Goal: Task Accomplishment & Management: Use online tool/utility

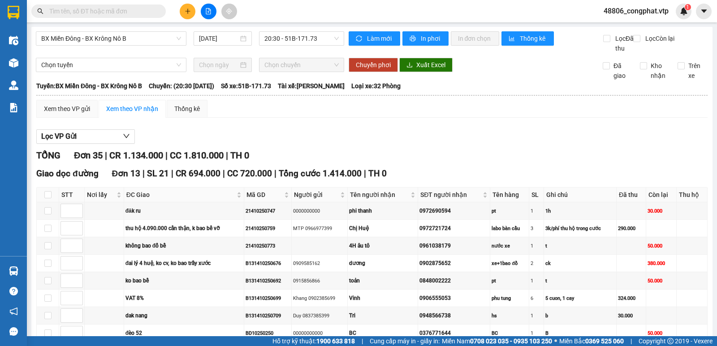
click at [629, 5] on span "48806_congphat.vtp" at bounding box center [635, 10] width 79 height 11
click at [628, 23] on span "Đăng xuất" at bounding box center [639, 28] width 61 height 10
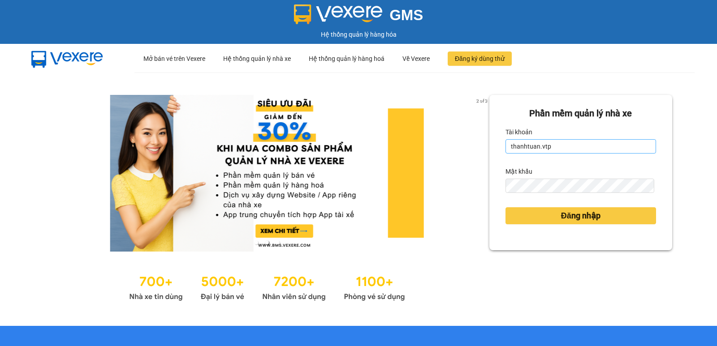
click at [617, 154] on form "Phần mềm quản lý nhà xe Tài khoản thanhtuan.vtp Mật khẩu Đăng nhập" at bounding box center [580, 173] width 151 height 132
click at [616, 152] on input "thanhtuan.vtp" at bounding box center [580, 146] width 151 height 14
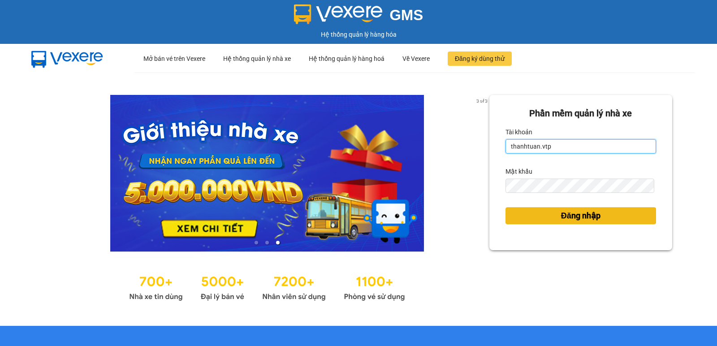
type input "kienhoa.vtp"
click at [563, 209] on button "Đăng nhập" at bounding box center [580, 215] width 151 height 17
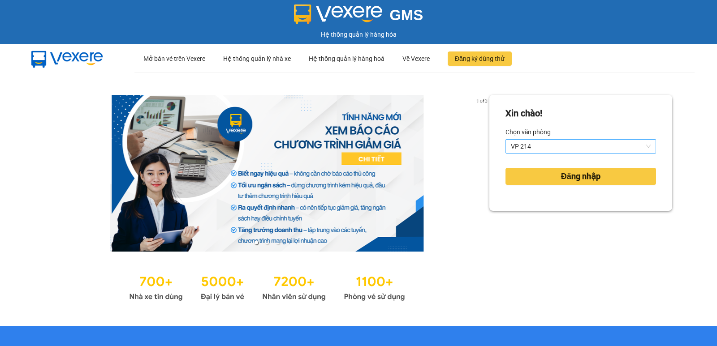
click at [556, 148] on span "VP 214" at bounding box center [581, 146] width 140 height 13
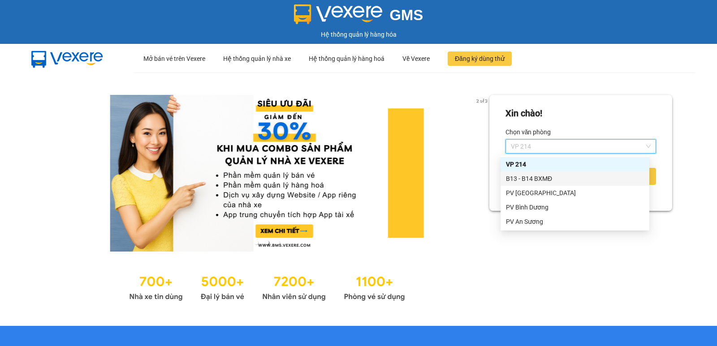
click at [539, 177] on div "B13 - B14 BXMĐ" at bounding box center [575, 179] width 138 height 10
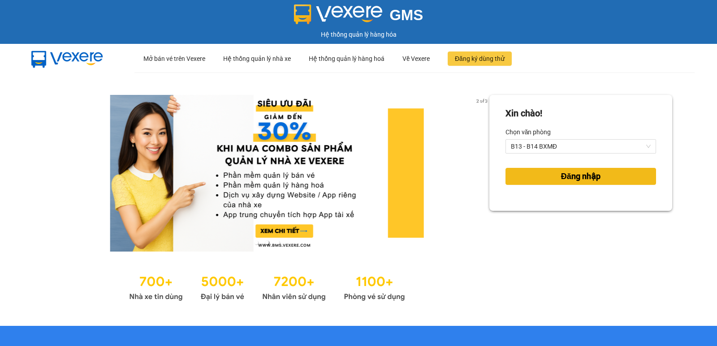
click at [540, 177] on button "Đăng nhập" at bounding box center [580, 176] width 151 height 17
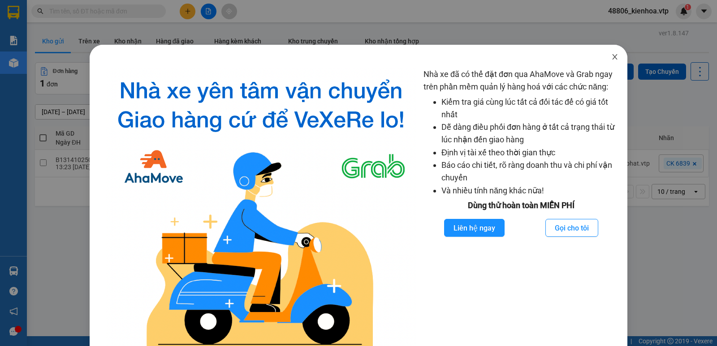
click at [611, 56] on icon "close" at bounding box center [614, 56] width 7 height 7
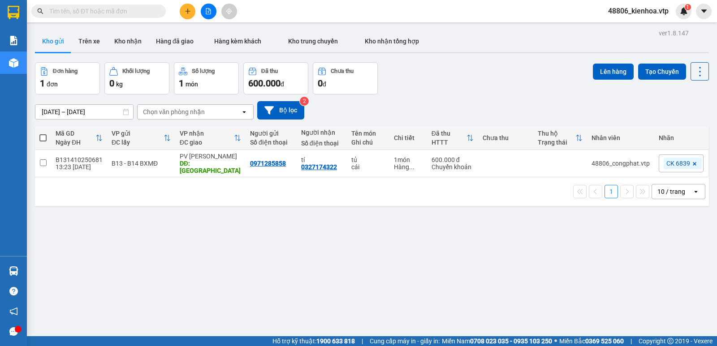
click at [130, 14] on input "text" at bounding box center [102, 11] width 106 height 10
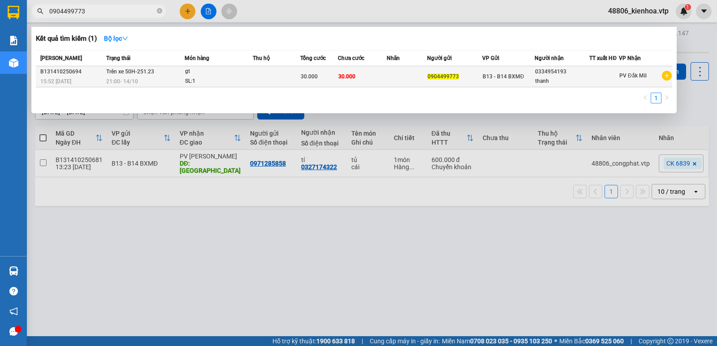
type input "0904499773"
click at [451, 73] on span "0904499773" at bounding box center [442, 76] width 31 height 6
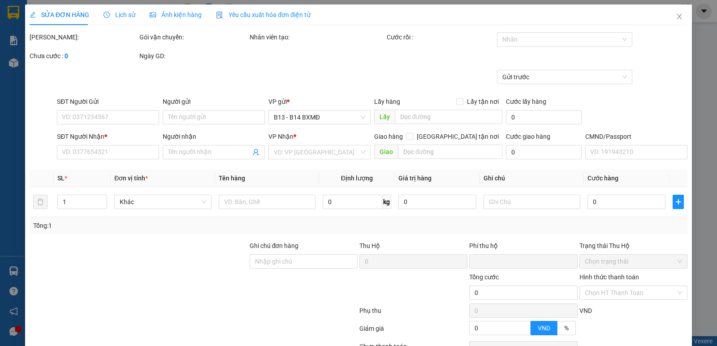
type input "1.500"
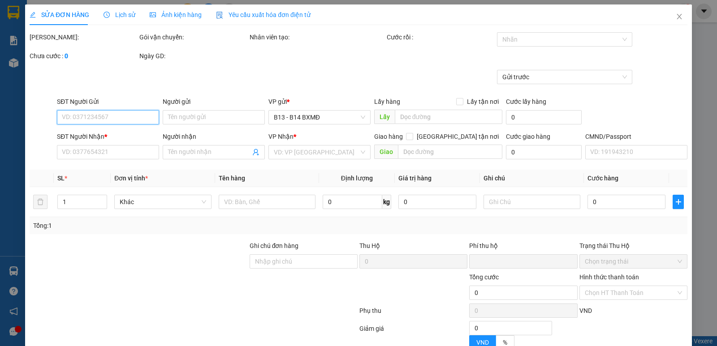
type input "0904499773"
type input "0334954193"
type input "thanh"
type input "0"
type input "30.000"
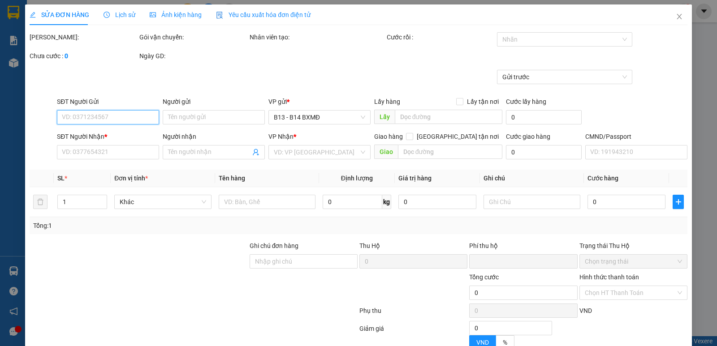
type input "30.000"
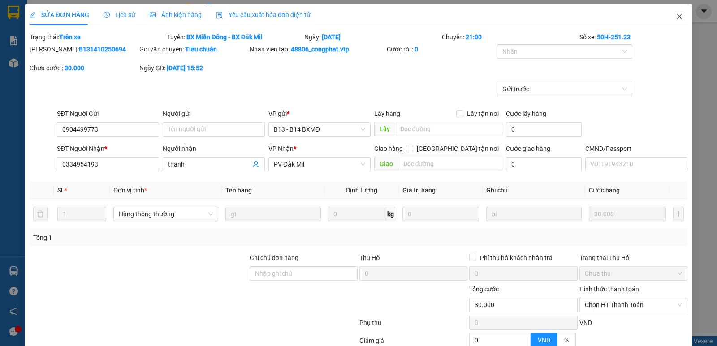
click at [676, 18] on icon "close" at bounding box center [678, 16] width 5 height 5
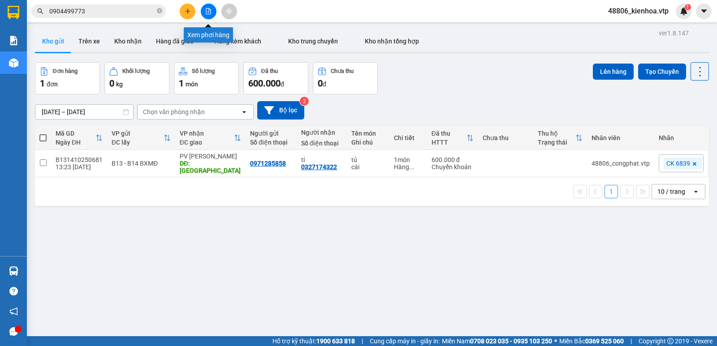
click at [207, 17] on button at bounding box center [209, 12] width 16 height 16
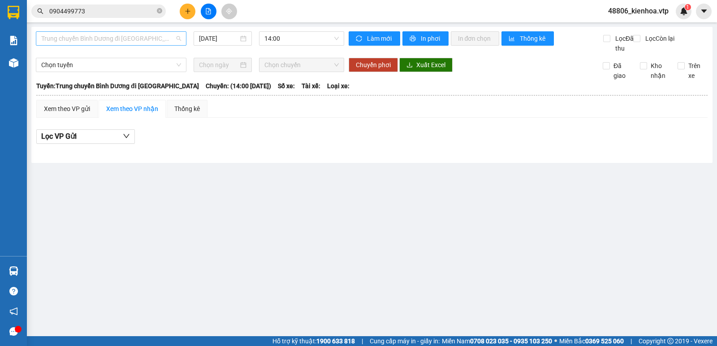
click at [123, 35] on span "Trung chuyển Bình Dương đi [GEOGRAPHIC_DATA]" at bounding box center [111, 38] width 140 height 13
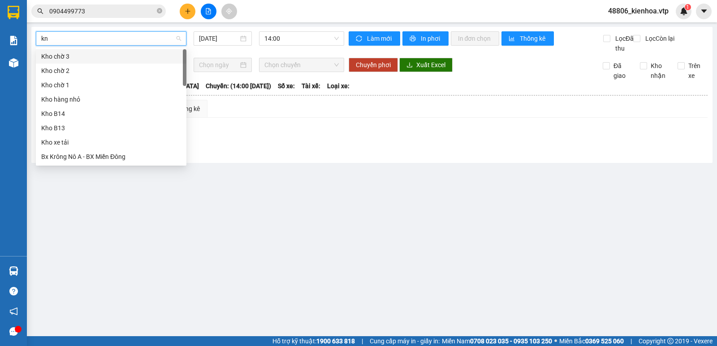
type input "kna"
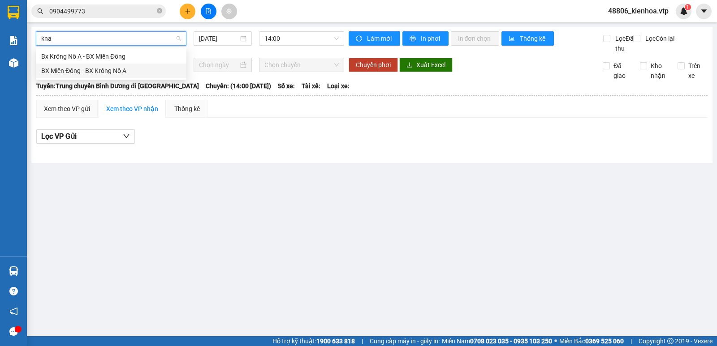
click at [98, 66] on div "BX Miền Đông - BX Krông Nô A" at bounding box center [111, 71] width 140 height 10
type input "[DATE]"
